Goal: Check status: Check status

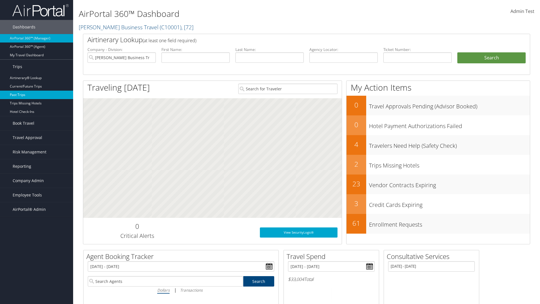
click at [37, 95] on link "Past Trips" at bounding box center [36, 94] width 73 height 8
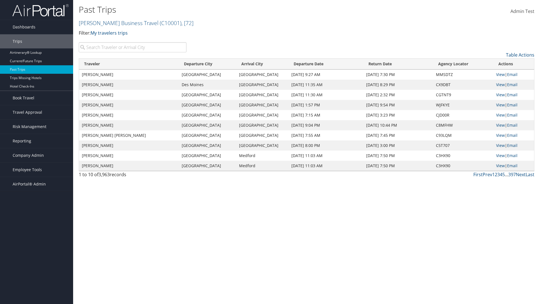
click at [132, 47] on input "search" at bounding box center [133, 47] width 108 height 10
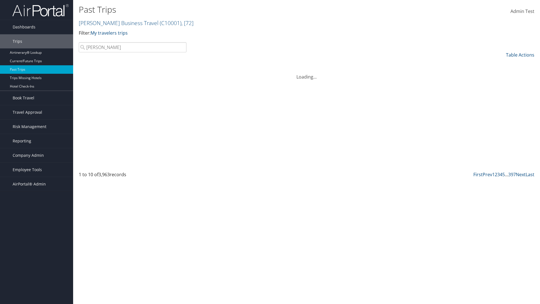
type input "[PERSON_NAME]"
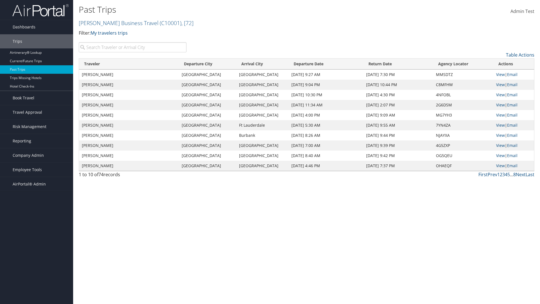
click at [132, 47] on input "search" at bounding box center [133, 47] width 108 height 10
type input "[GEOGRAPHIC_DATA]"
